Goal: Information Seeking & Learning: Learn about a topic

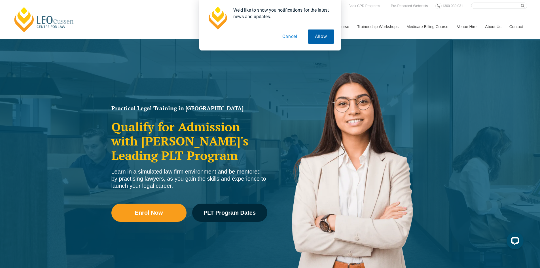
click at [321, 37] on button "Allow" at bounding box center [321, 36] width 26 height 14
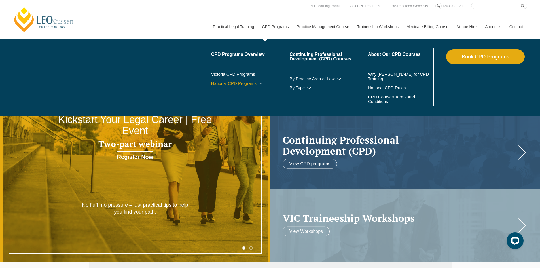
click at [261, 82] on icon at bounding box center [261, 84] width 6 height 4
click at [243, 93] on link "By CPD Category" at bounding box center [250, 91] width 79 height 5
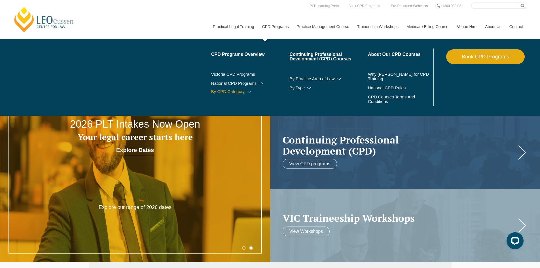
click at [250, 90] on icon at bounding box center [249, 92] width 6 height 4
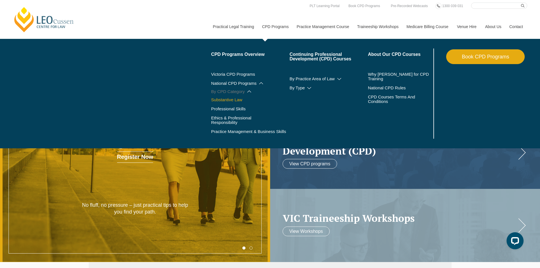
click at [230, 100] on link "Substantive Law" at bounding box center [250, 100] width 79 height 5
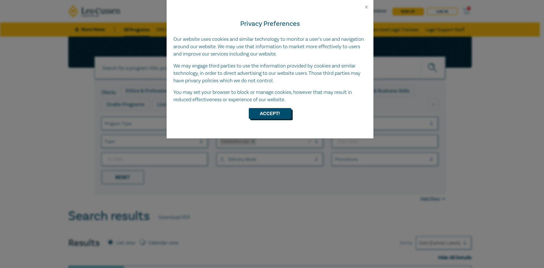
click at [270, 114] on button "Accept!" at bounding box center [270, 113] width 43 height 11
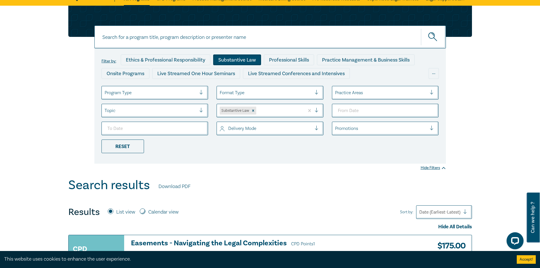
scroll to position [28, 0]
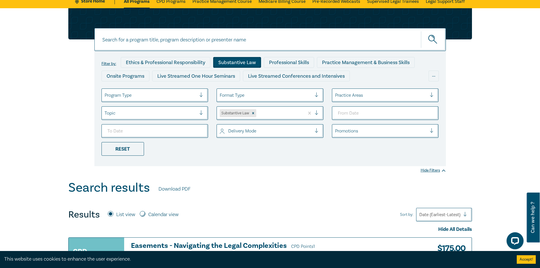
click at [155, 95] on div at bounding box center [151, 95] width 92 height 7
click at [369, 91] on div "Practice Areas" at bounding box center [381, 95] width 98 height 10
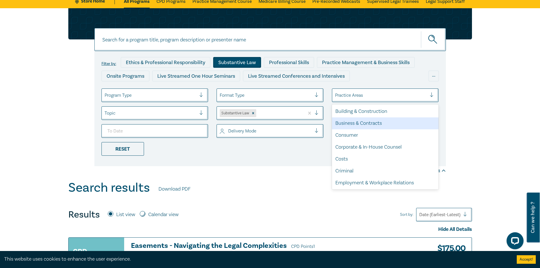
click at [371, 122] on div "Business & Contracts" at bounding box center [385, 123] width 107 height 12
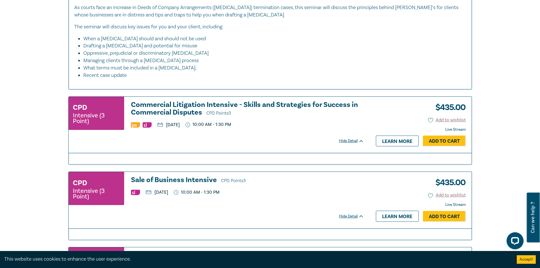
scroll to position [1021, 0]
